Goal: Task Accomplishment & Management: Use online tool/utility

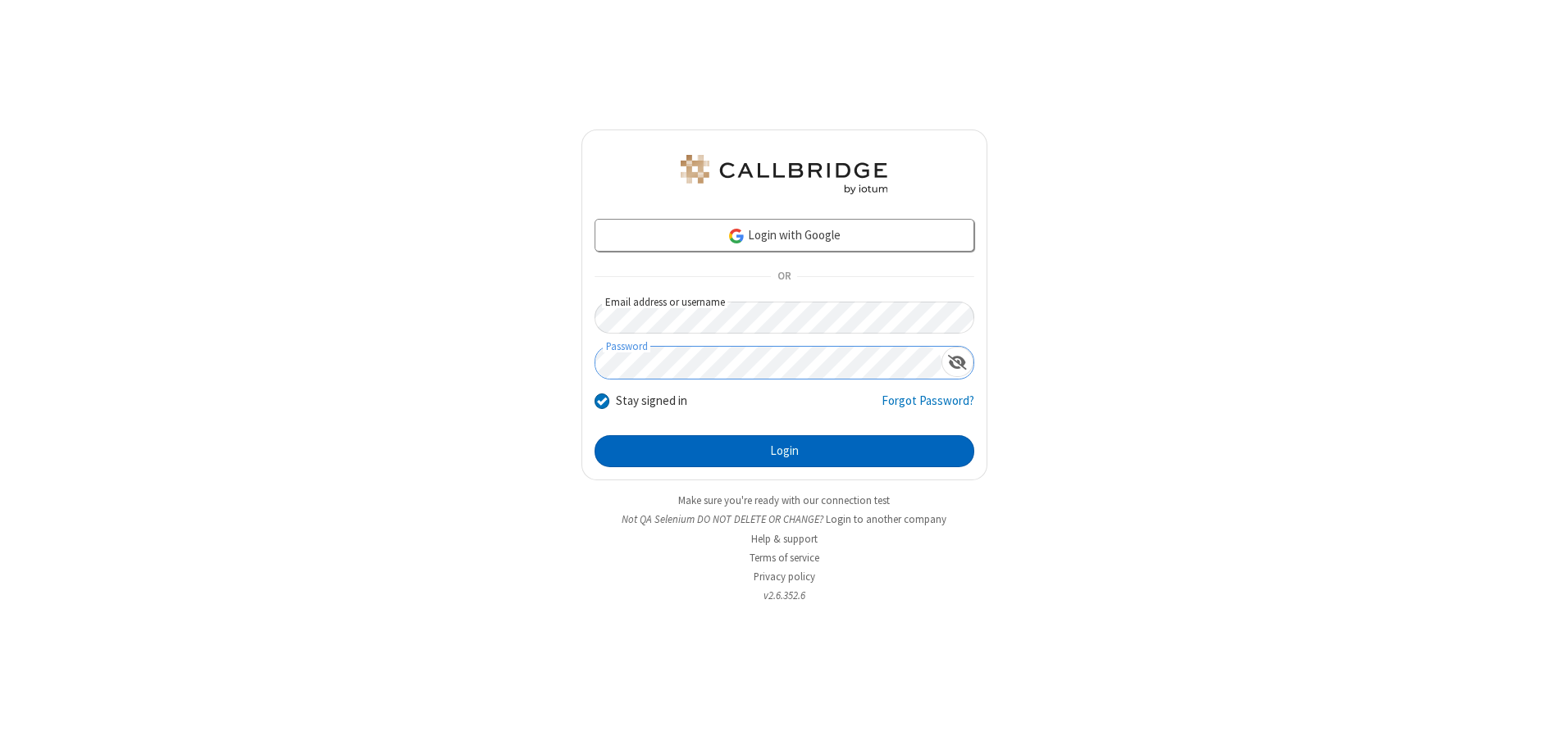
click at [784, 451] on button "Login" at bounding box center [784, 452] width 380 height 33
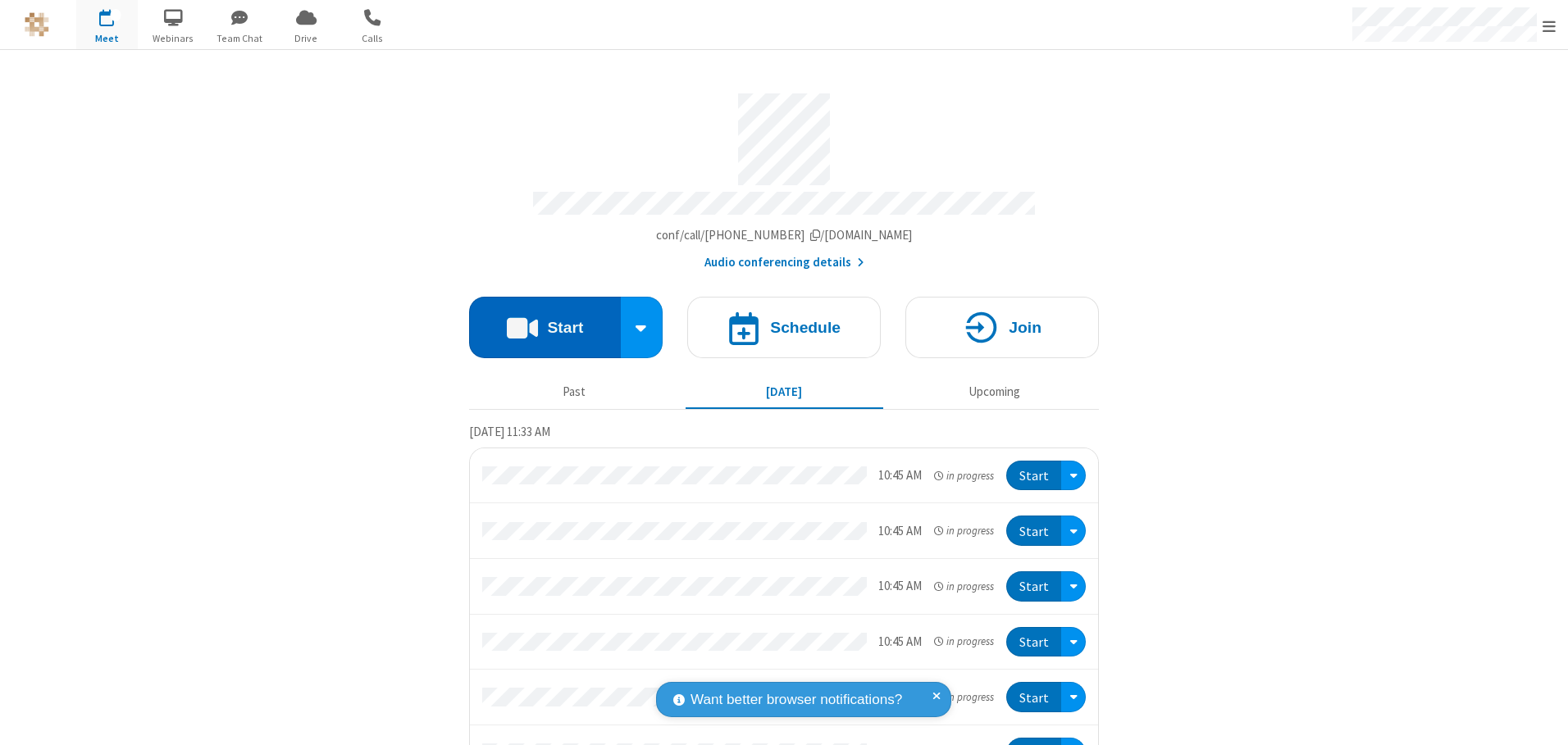
click at [538, 321] on button "Start" at bounding box center [544, 327] width 152 height 62
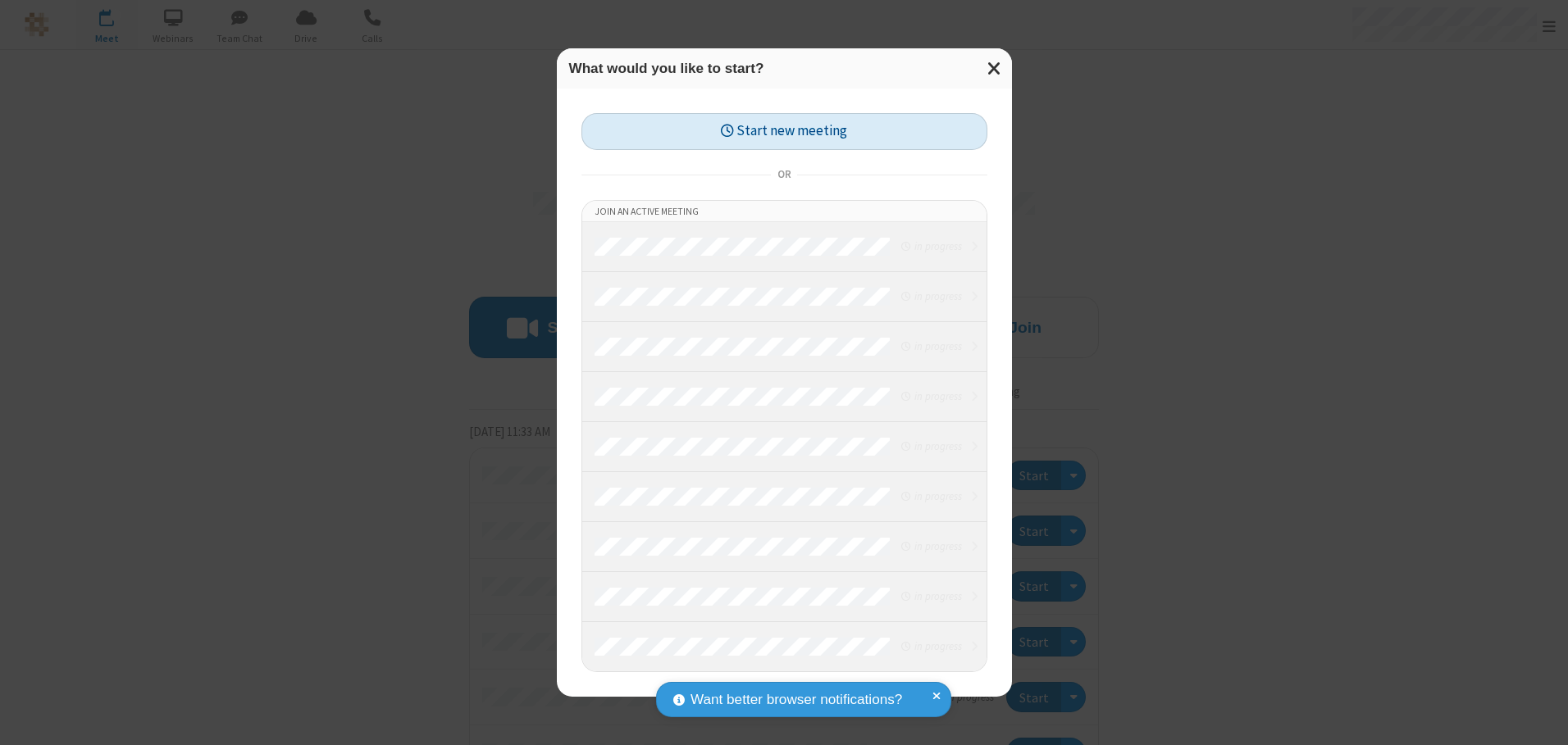
click at [784, 131] on button "Start new meeting" at bounding box center [784, 132] width 406 height 37
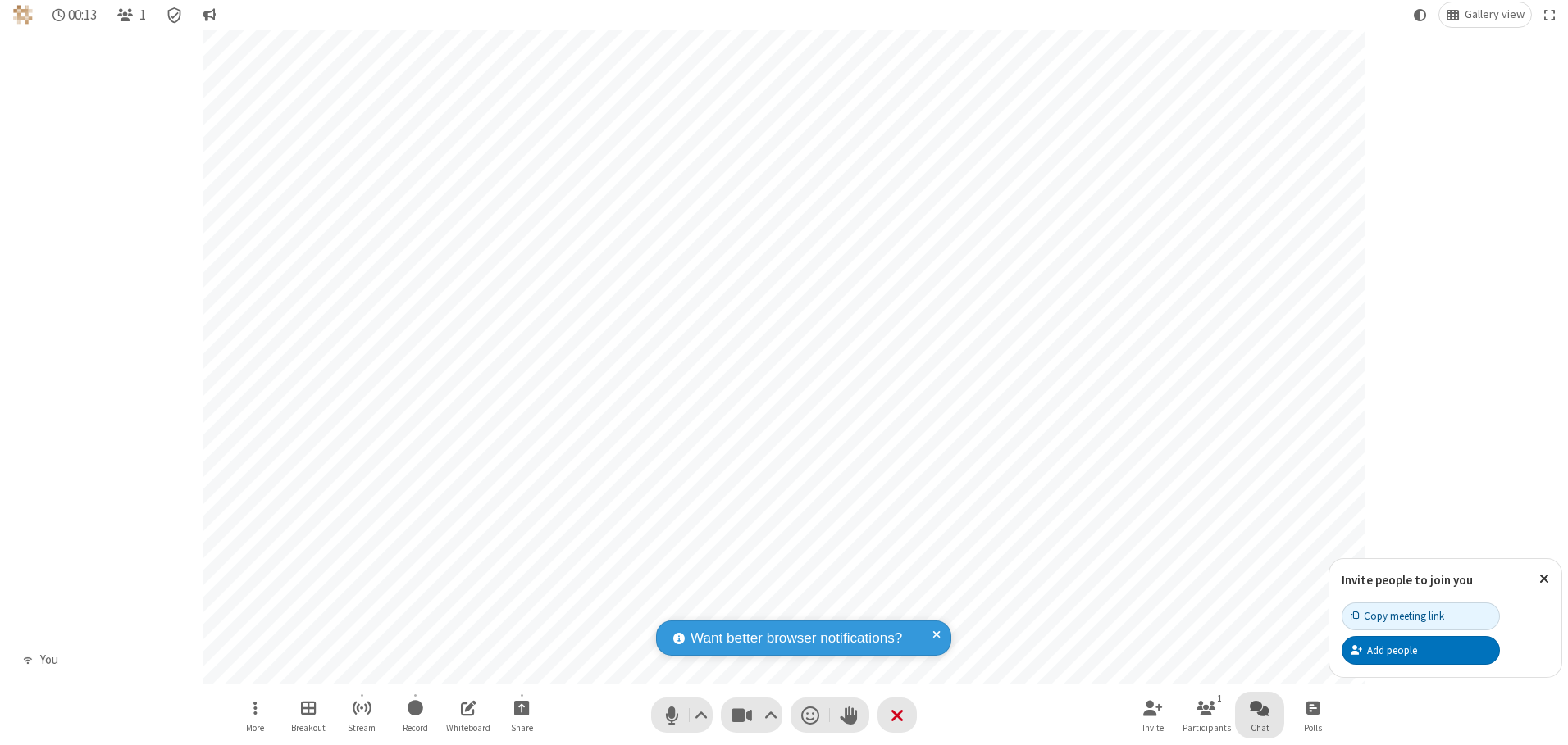
click at [1259, 707] on span "Open chat" at bounding box center [1258, 707] width 19 height 20
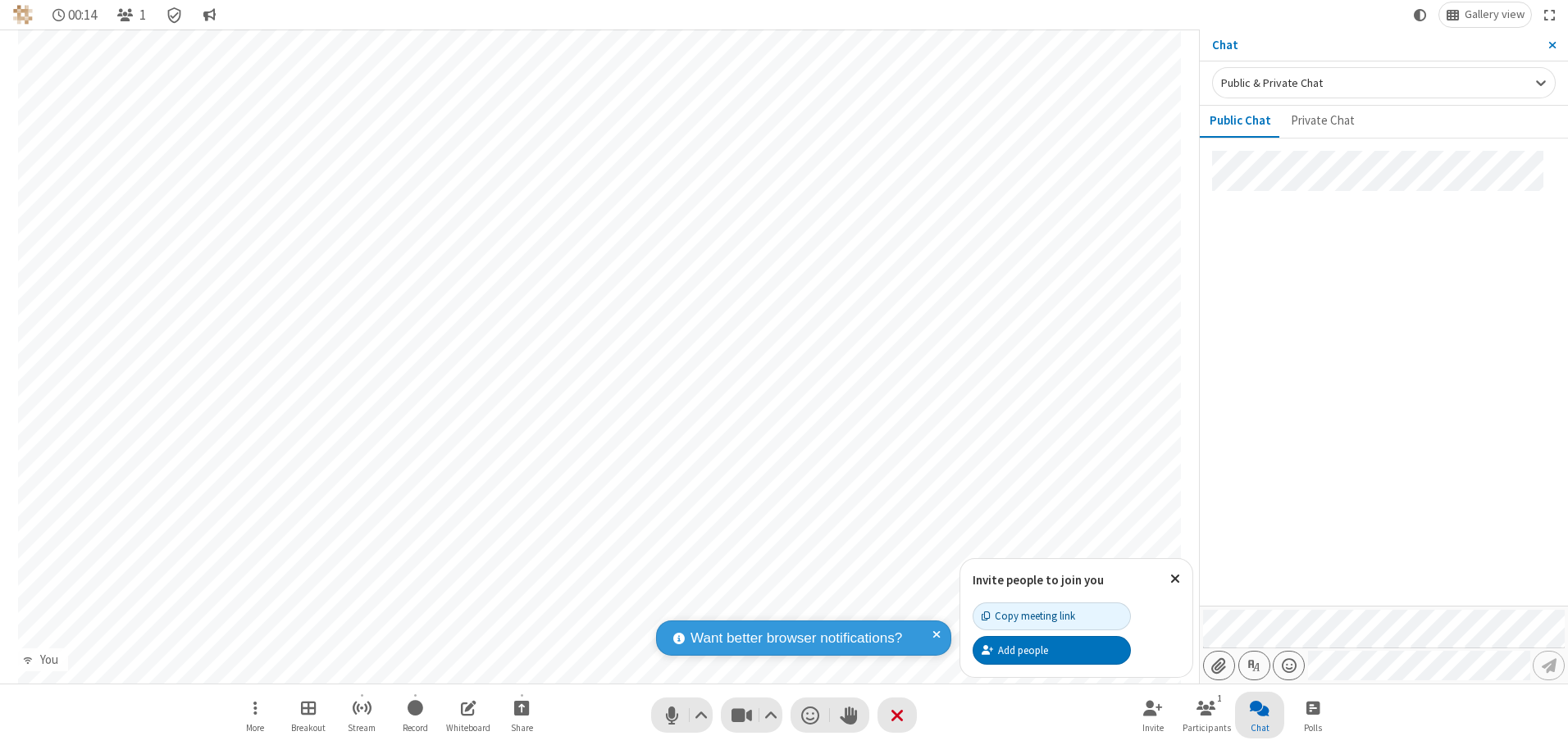
type input "C:\fakepath\doc_test.docx"
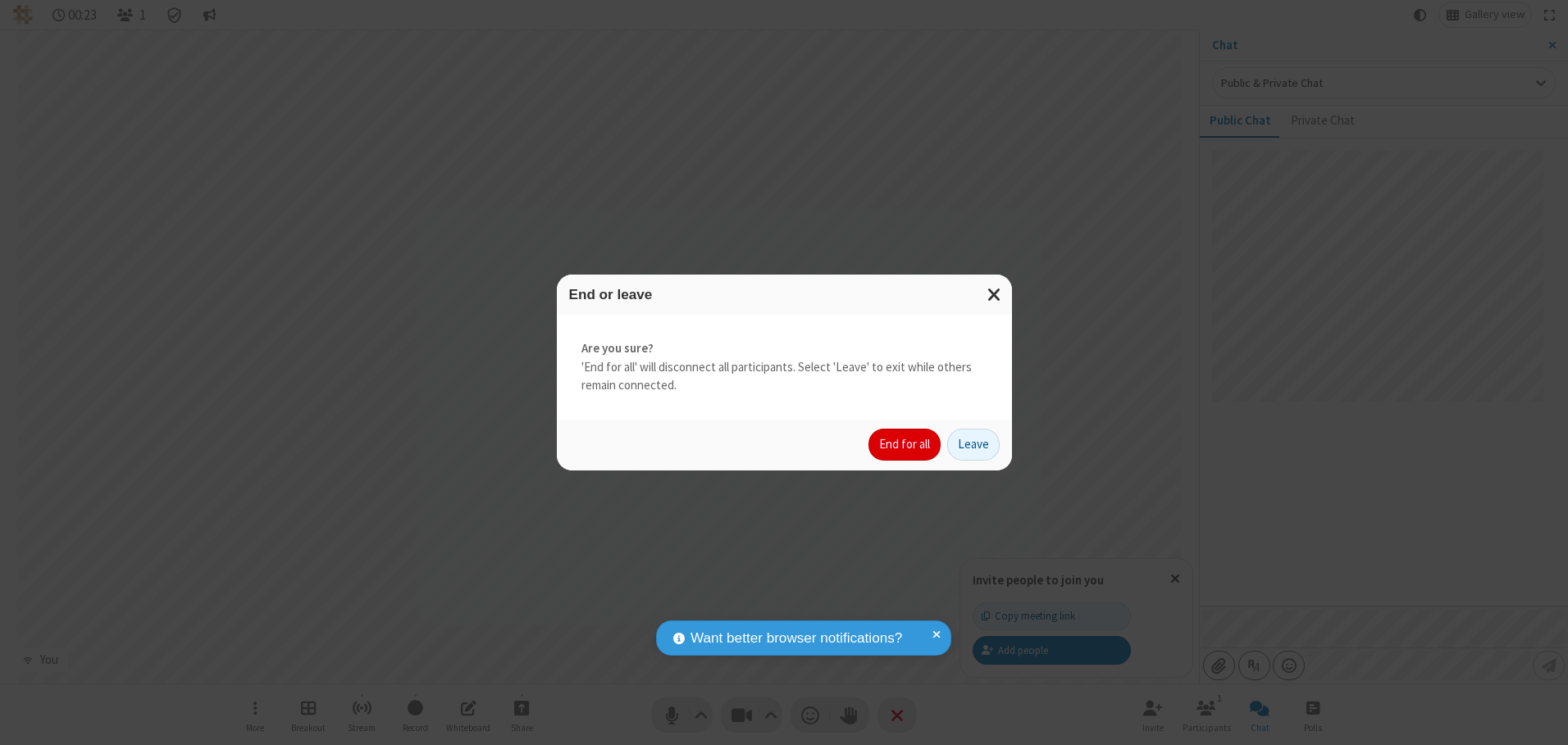
click at [906, 444] on button "End for all" at bounding box center [905, 445] width 72 height 33
